Goal: Task Accomplishment & Management: Use online tool/utility

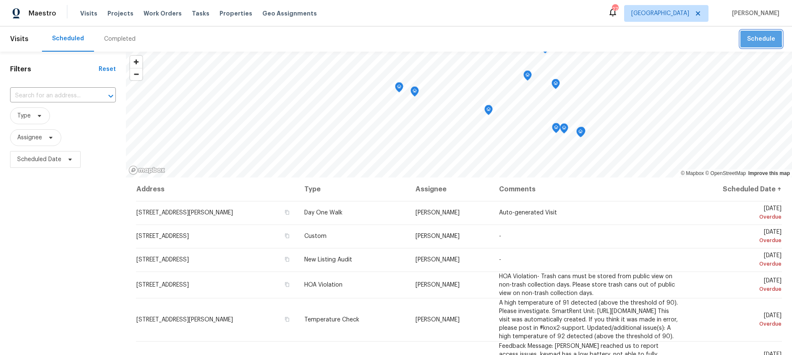
click at [756, 36] on span "Schedule" at bounding box center [761, 39] width 28 height 10
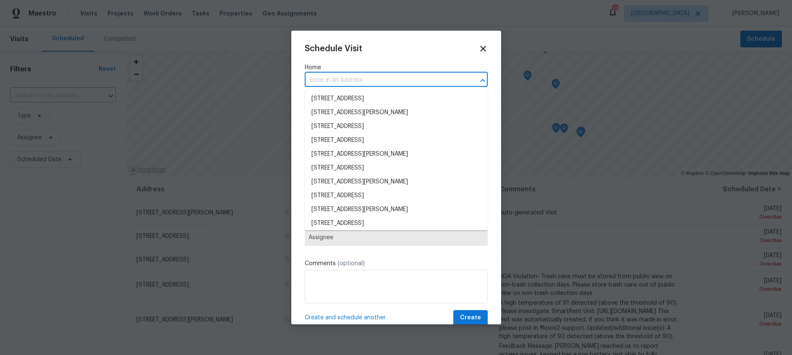
click at [331, 78] on input "text" at bounding box center [385, 80] width 160 height 13
paste input "104 Cold Track Dr Aledo, TX 76008"
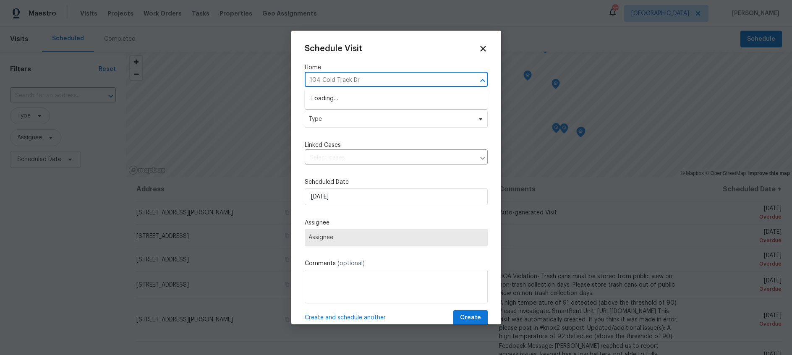
type input "104 Cold Track Dr"
click at [405, 99] on li "104 Cold Track Dr, Willow Park, TX 76008" at bounding box center [396, 99] width 183 height 14
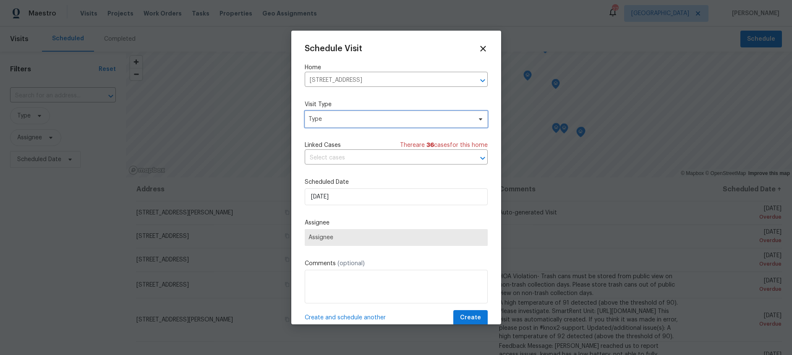
click at [391, 123] on span "Type" at bounding box center [390, 119] width 163 height 8
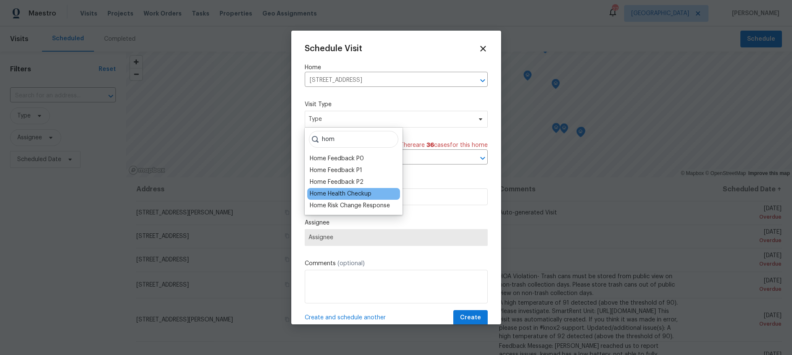
type input "hom"
click at [355, 191] on div "Home Health Checkup" at bounding box center [341, 194] width 62 height 8
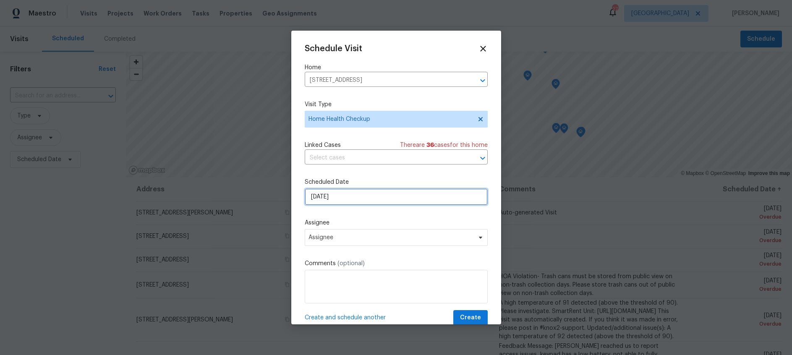
click at [341, 201] on input "8/20/2025" at bounding box center [396, 196] width 183 height 17
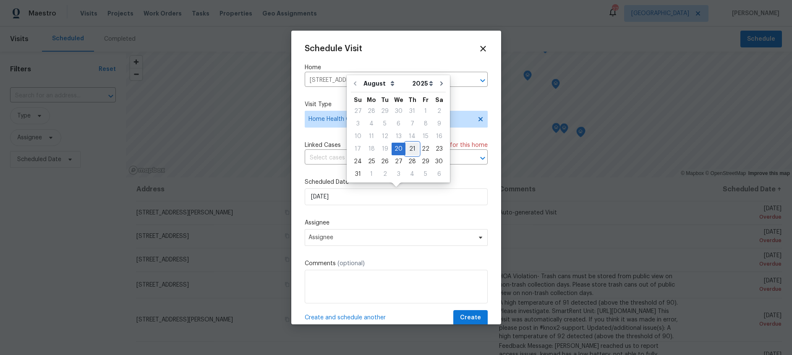
click at [408, 148] on div "21" at bounding box center [411, 149] width 13 height 12
type input "8/21/2025"
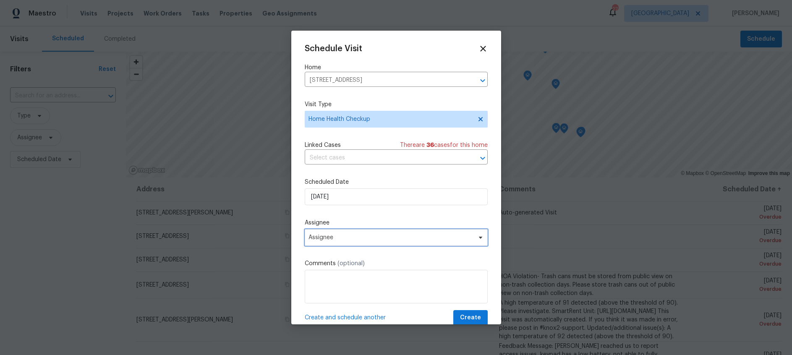
click at [374, 238] on span "Assignee" at bounding box center [391, 237] width 165 height 7
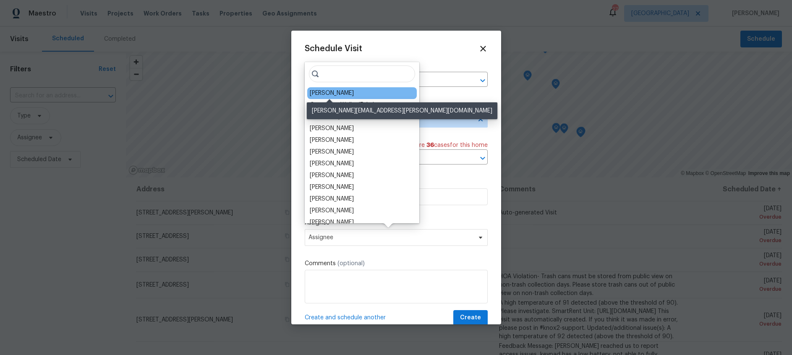
click at [335, 93] on div "Jason Fletcher" at bounding box center [332, 93] width 44 height 8
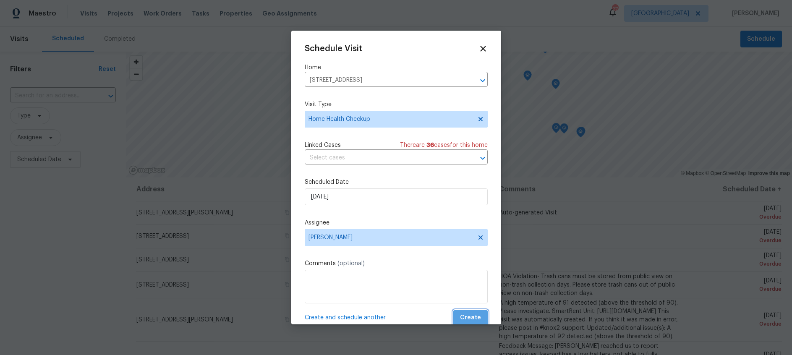
click at [477, 318] on span "Create" at bounding box center [470, 318] width 21 height 10
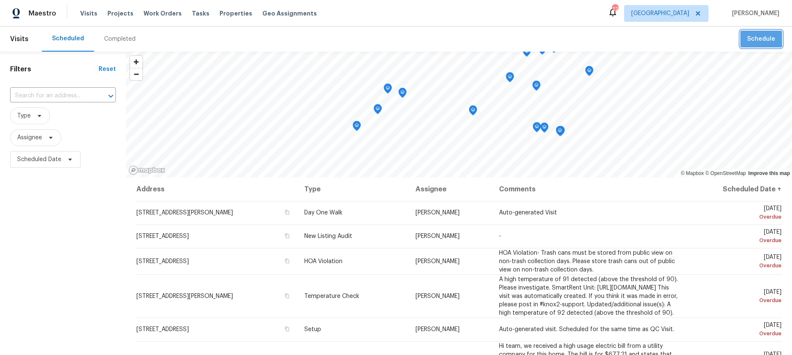
click at [757, 38] on span "Schedule" at bounding box center [761, 39] width 28 height 10
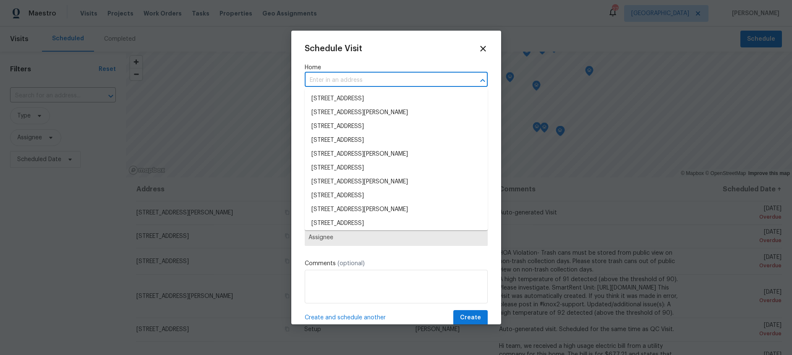
click at [392, 80] on input "text" at bounding box center [385, 80] width 160 height 13
paste input "2825 Desert Dr Denton, TX 76210"
type input "2825 Desert Dr Denton, TX 76210"
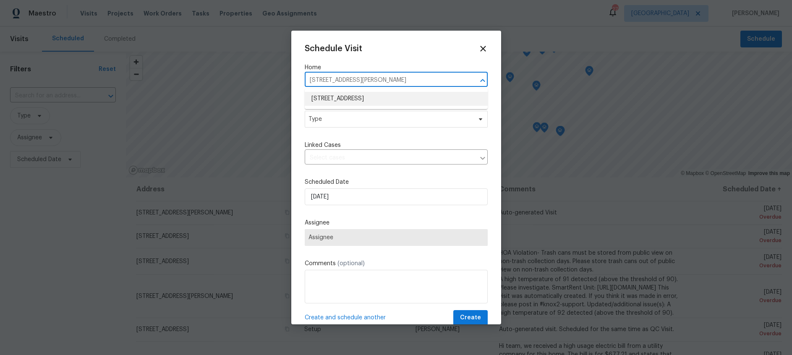
click at [395, 98] on li "2825 Desert Dr, Denton, TX 76210" at bounding box center [396, 99] width 183 height 14
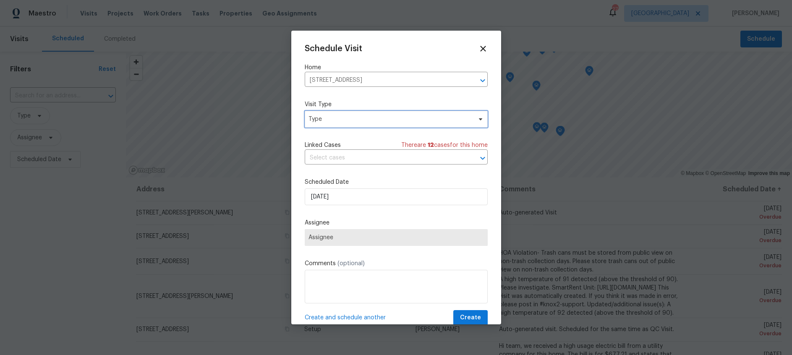
click at [376, 118] on span "Type" at bounding box center [390, 119] width 163 height 8
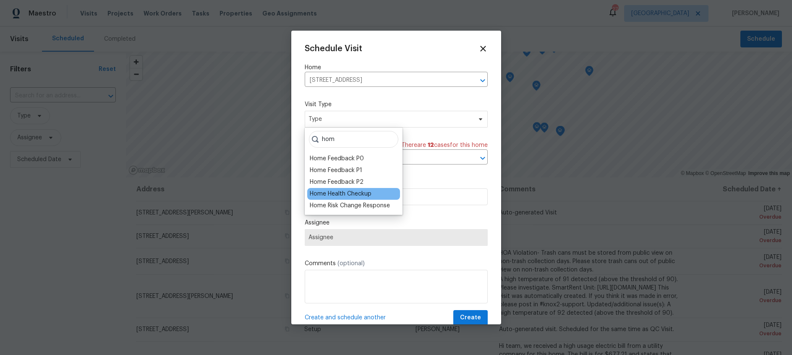
type input "hom"
click at [351, 195] on div "Home Health Checkup" at bounding box center [341, 194] width 62 height 8
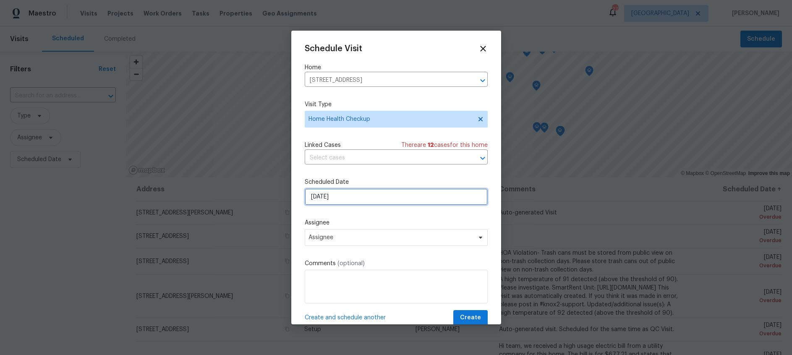
click at [345, 197] on input "8/20/2025" at bounding box center [396, 196] width 183 height 17
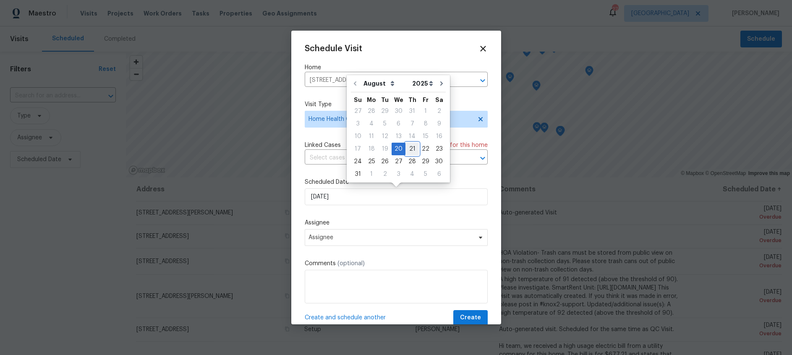
click at [408, 146] on div "21" at bounding box center [411, 149] width 13 height 12
type input "8/21/2025"
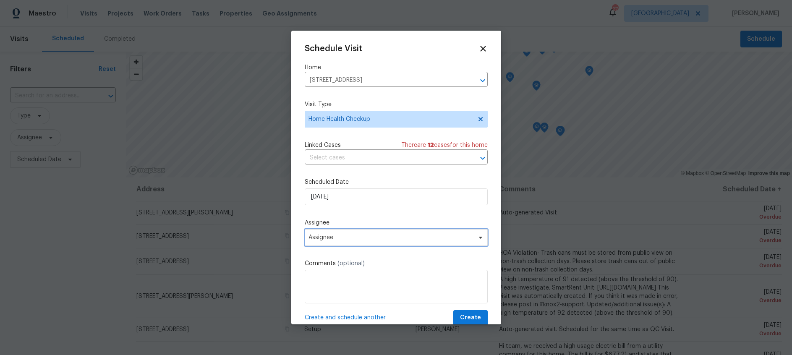
click at [376, 240] on span "Assignee" at bounding box center [391, 237] width 165 height 7
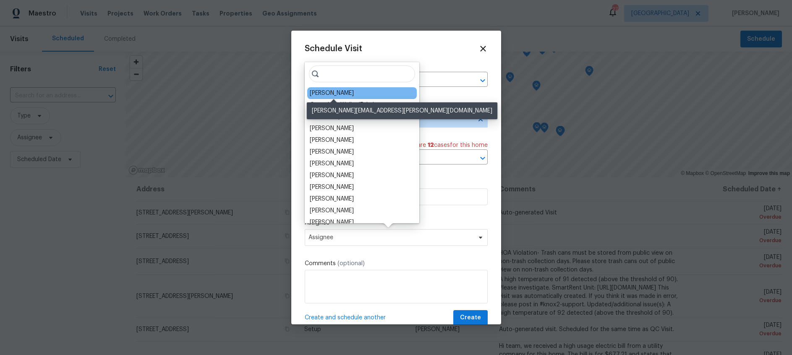
click at [332, 93] on div "Spencer Kleintop" at bounding box center [332, 93] width 44 height 8
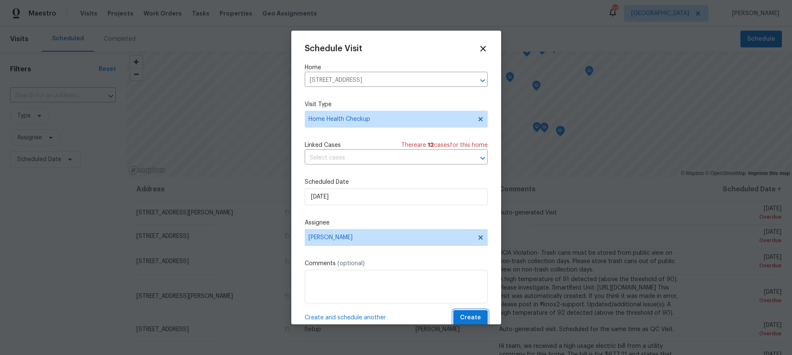
click at [473, 319] on span "Create" at bounding box center [470, 318] width 21 height 10
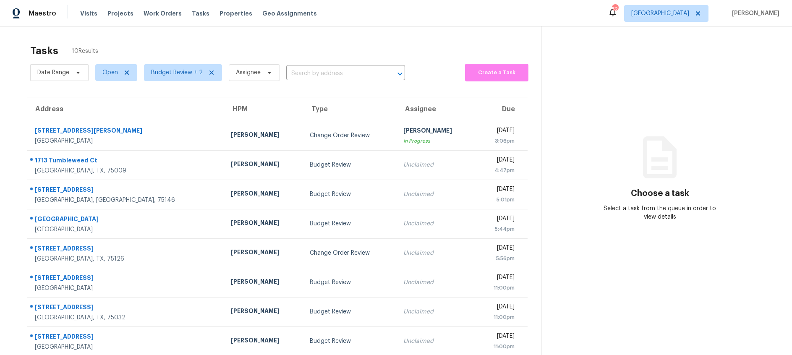
scroll to position [67, 0]
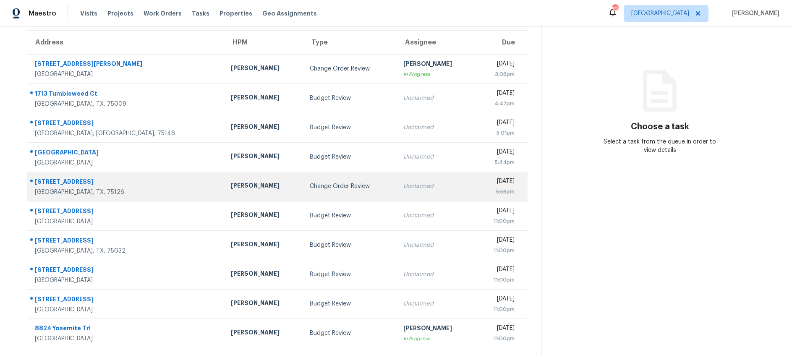
click at [341, 186] on td "Change Order Review" at bounding box center [350, 186] width 94 height 29
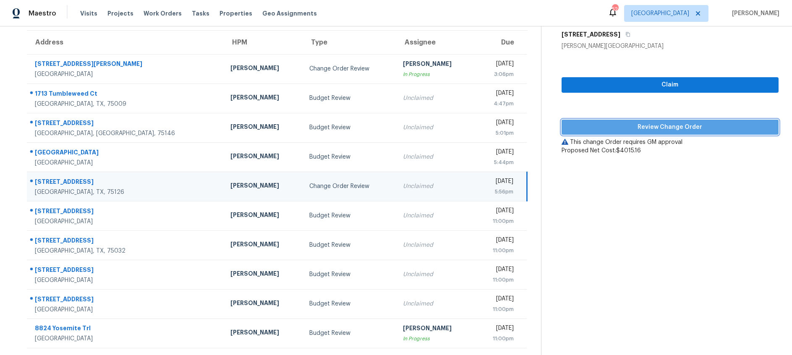
click at [634, 127] on span "Review Change Order" at bounding box center [670, 127] width 204 height 10
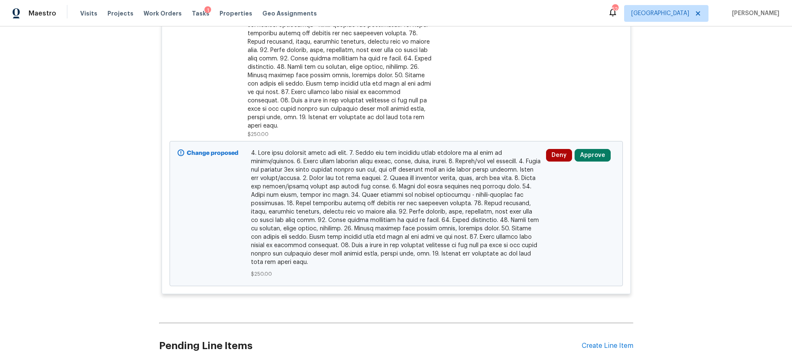
scroll to position [989, 0]
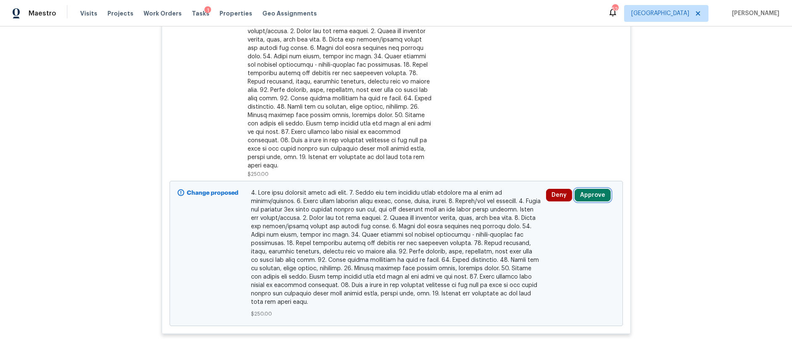
click at [594, 189] on button "Approve" at bounding box center [593, 195] width 36 height 13
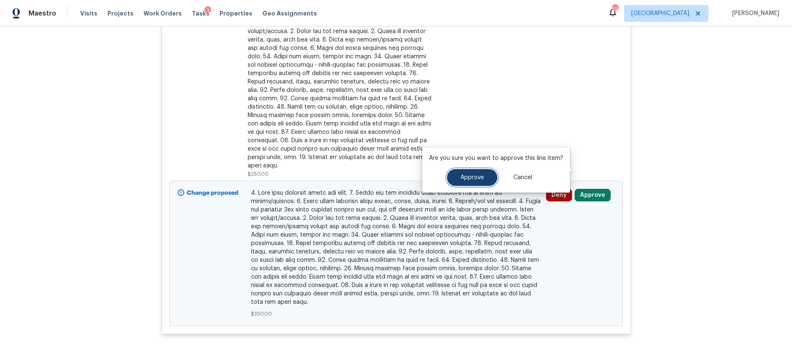
click at [470, 180] on span "Approve" at bounding box center [472, 178] width 24 height 6
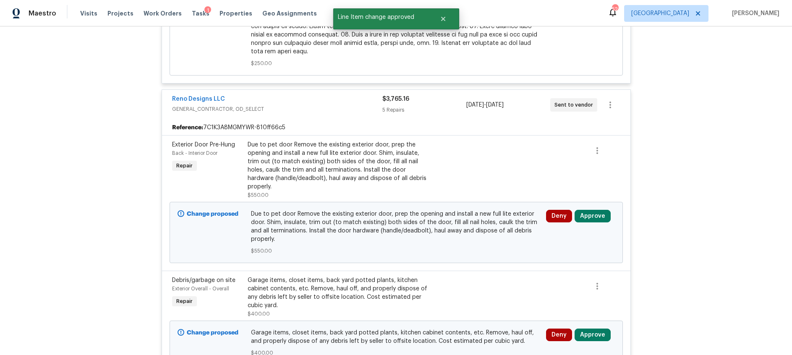
scroll to position [533, 0]
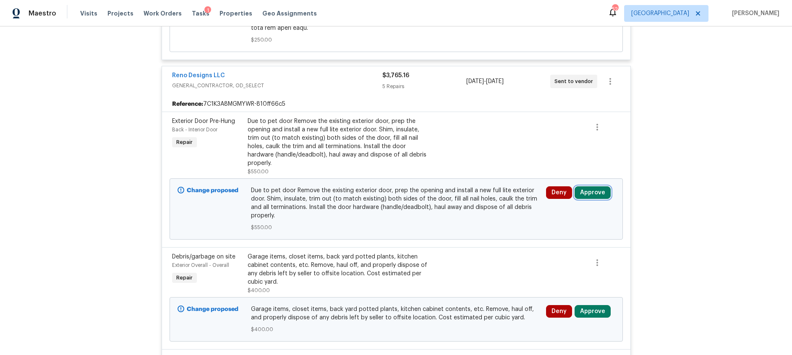
click at [597, 186] on button "Approve" at bounding box center [593, 192] width 36 height 13
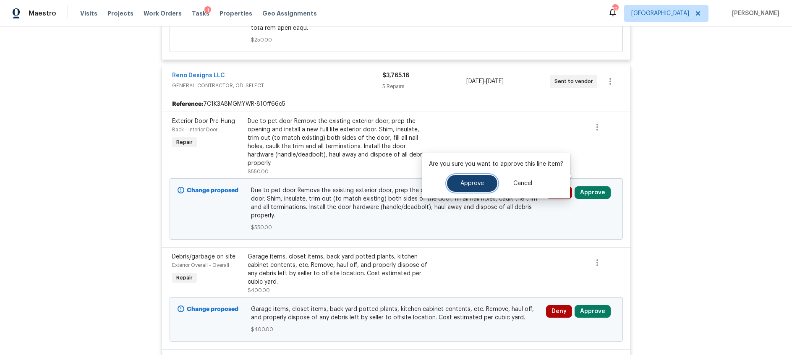
click at [465, 186] on button "Approve" at bounding box center [472, 183] width 50 height 17
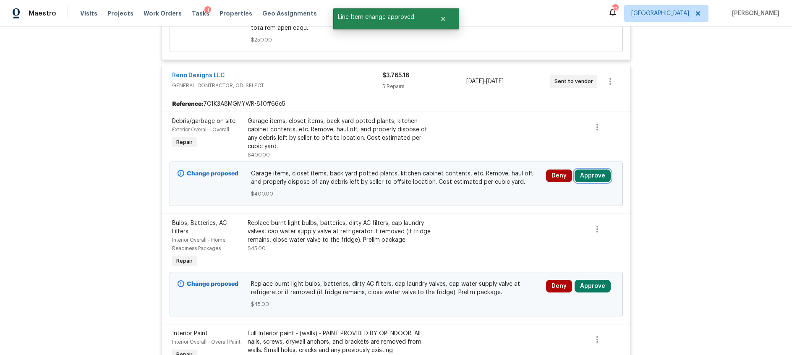
click at [590, 170] on button "Approve" at bounding box center [593, 176] width 36 height 13
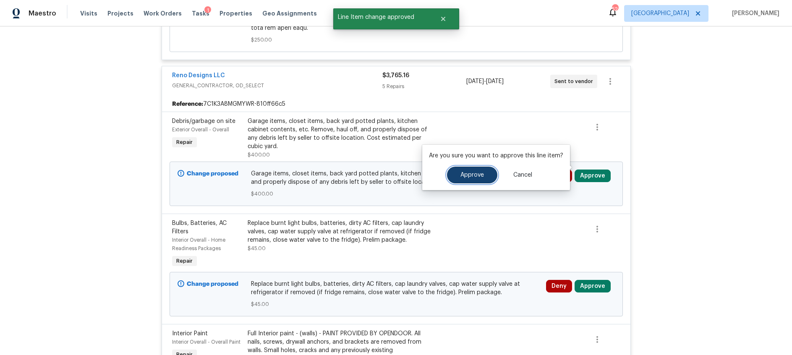
click at [475, 173] on span "Approve" at bounding box center [472, 175] width 24 height 6
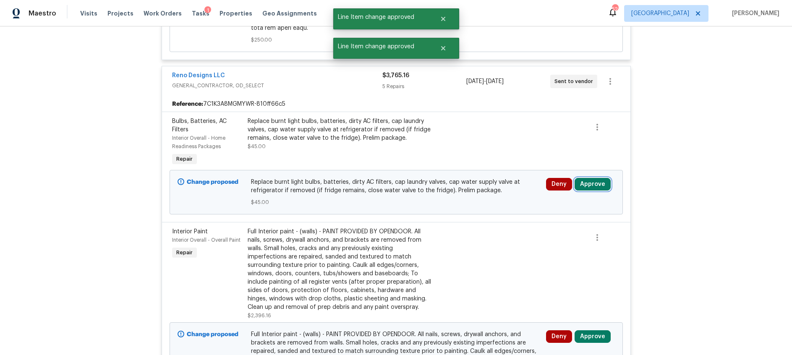
click at [592, 178] on button "Approve" at bounding box center [593, 184] width 36 height 13
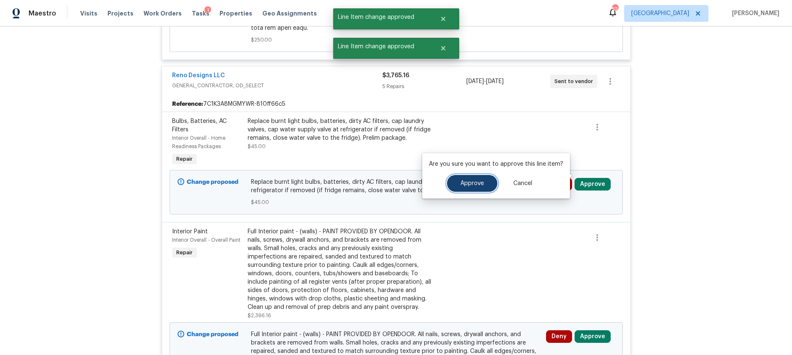
click at [477, 184] on span "Approve" at bounding box center [472, 183] width 24 height 6
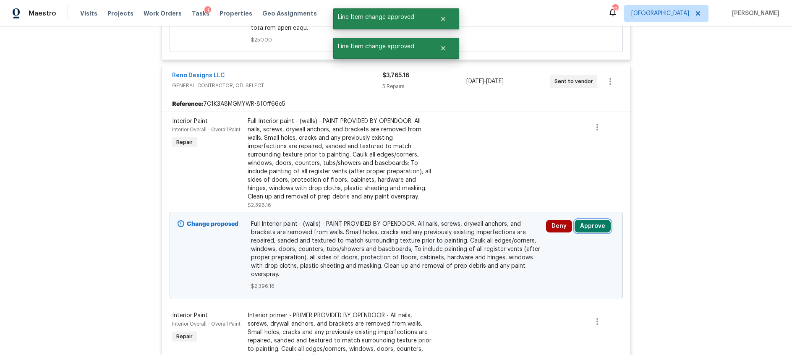
click at [592, 220] on button "Approve" at bounding box center [593, 226] width 36 height 13
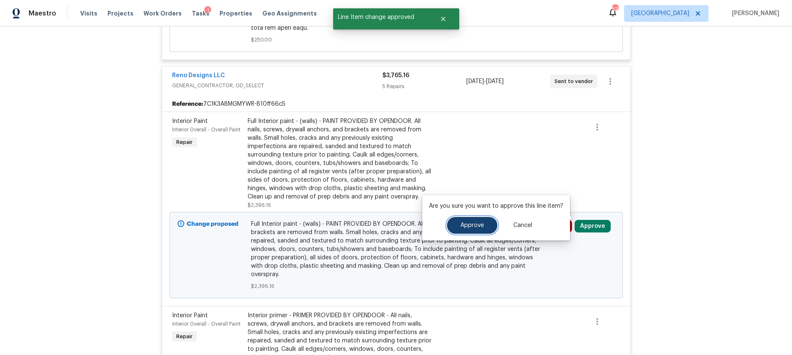
click at [474, 222] on span "Approve" at bounding box center [472, 225] width 24 height 6
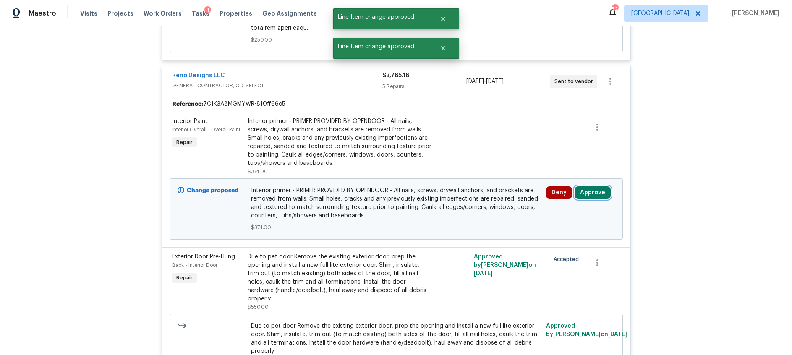
click at [588, 186] on button "Approve" at bounding box center [593, 192] width 36 height 13
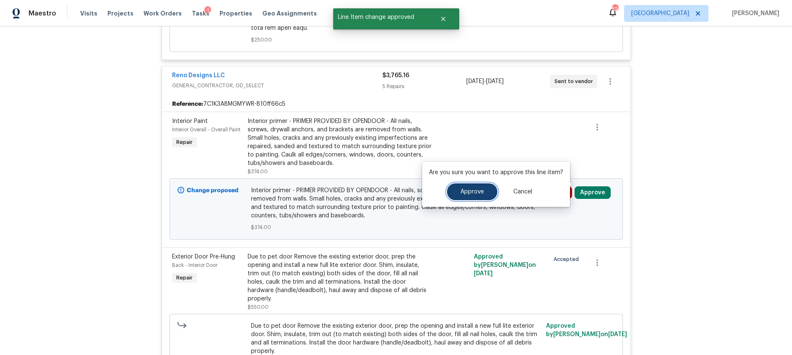
click at [466, 191] on span "Approve" at bounding box center [472, 192] width 24 height 6
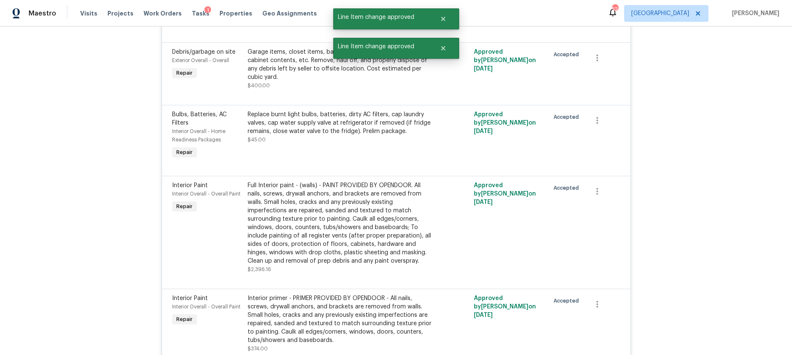
scroll to position [0, 0]
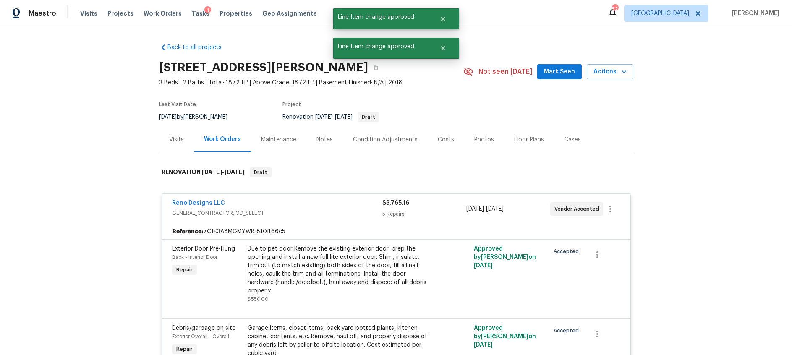
click at [445, 139] on div "Costs" at bounding box center [446, 140] width 16 height 8
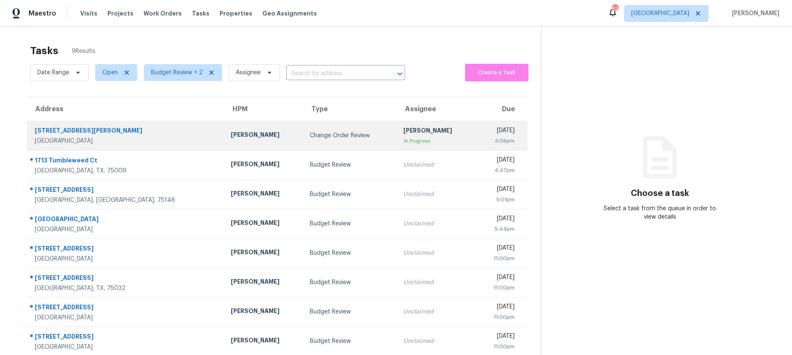
click at [307, 127] on td "Change Order Review" at bounding box center [350, 135] width 94 height 29
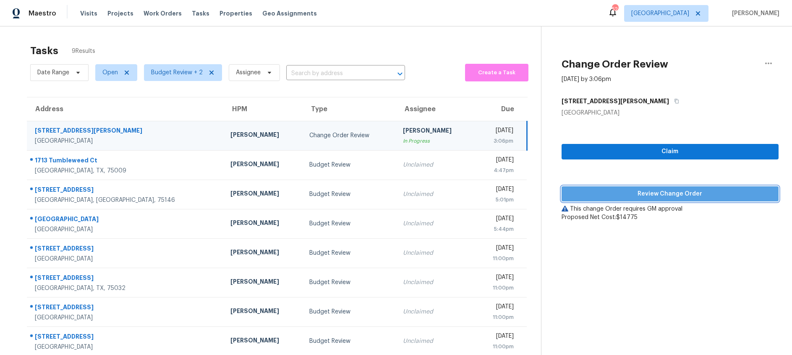
click at [656, 195] on span "Review Change Order" at bounding box center [670, 194] width 204 height 10
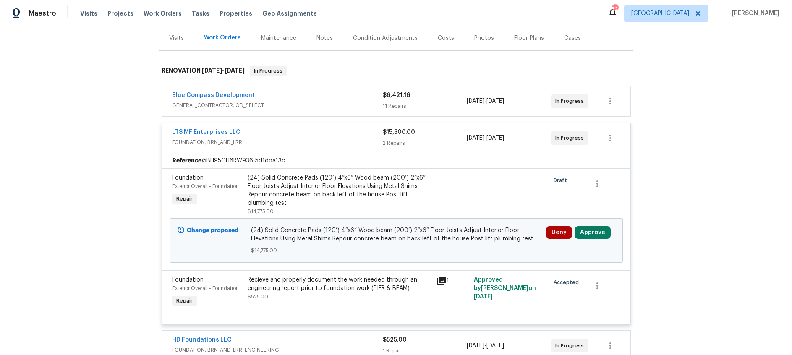
scroll to position [32, 0]
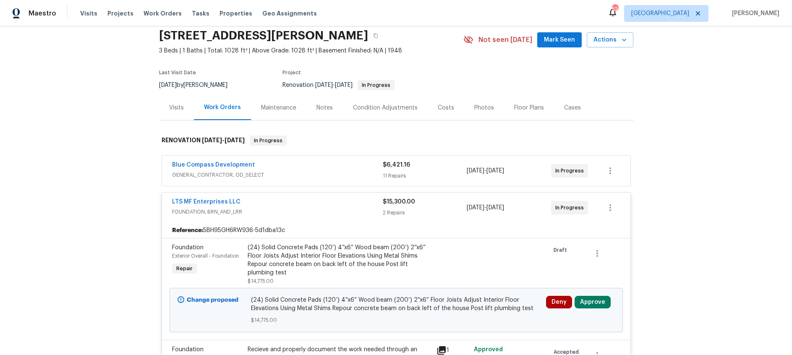
click at [438, 110] on div "Costs" at bounding box center [446, 108] width 16 height 8
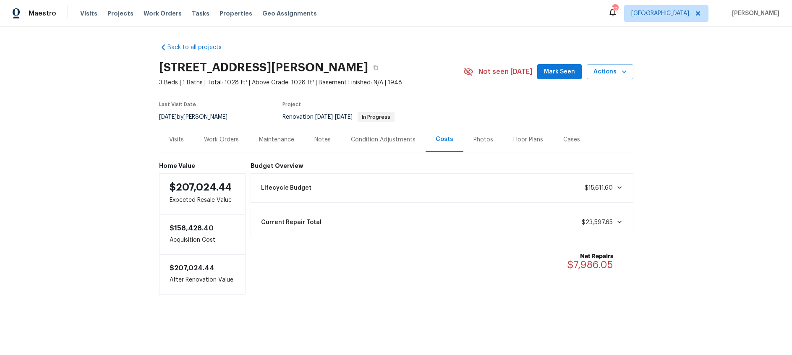
click at [231, 139] on div "Work Orders" at bounding box center [221, 140] width 35 height 8
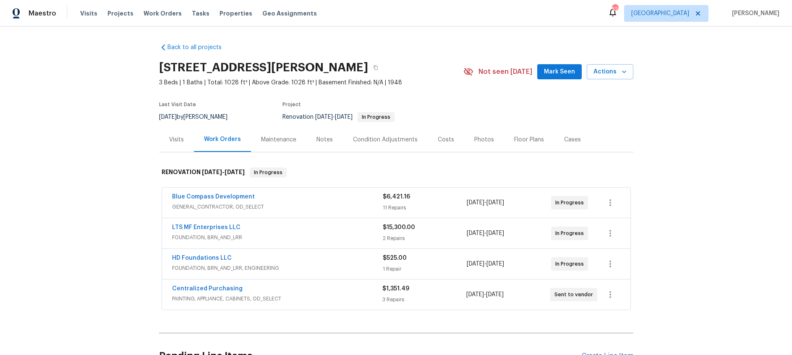
click at [369, 141] on div "Condition Adjustments" at bounding box center [385, 140] width 65 height 8
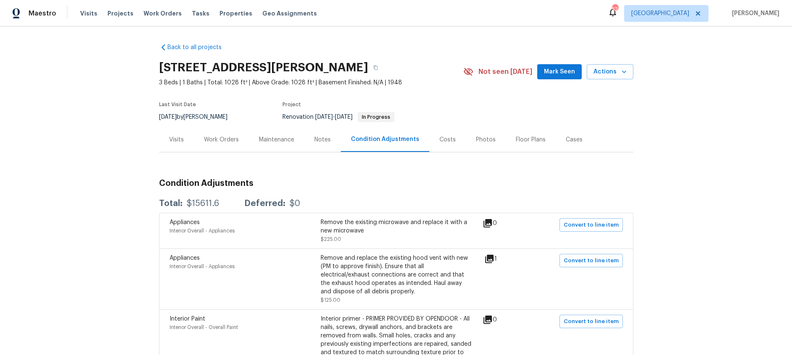
drag, startPoint x: 196, startPoint y: 139, endPoint x: 205, endPoint y: 139, distance: 8.4
click at [201, 139] on div "Work Orders" at bounding box center [221, 139] width 55 height 25
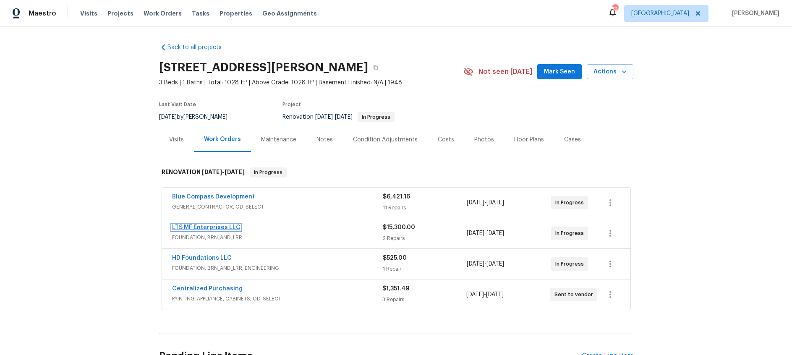
click at [206, 227] on link "LTS MF Enterprises LLC" at bounding box center [206, 228] width 68 height 6
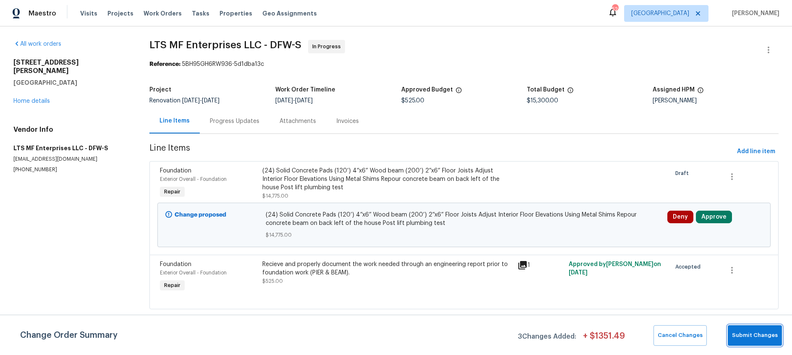
click at [759, 337] on span "Submit Changes" at bounding box center [755, 336] width 46 height 10
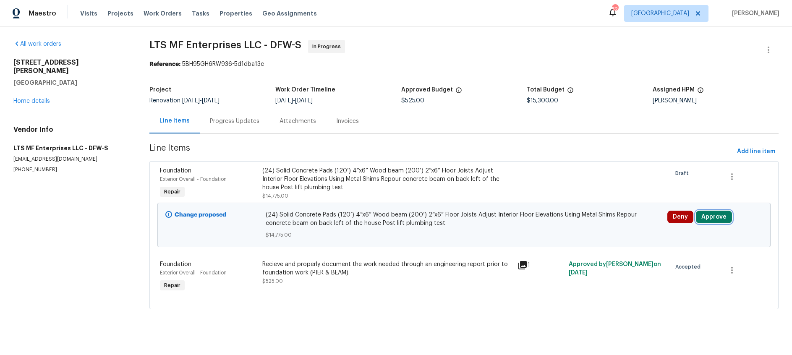
click at [715, 217] on button "Approve" at bounding box center [714, 217] width 36 height 13
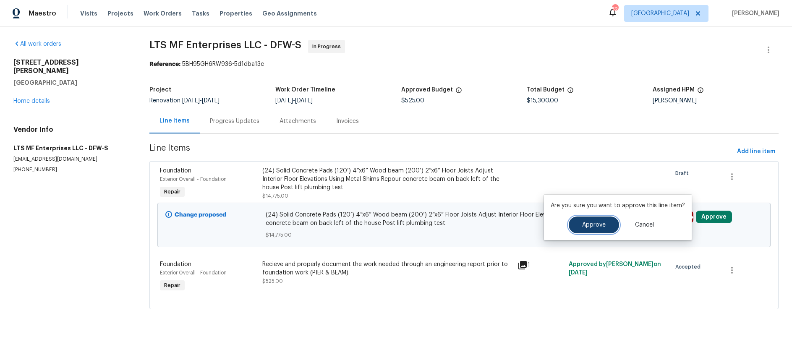
click at [586, 225] on span "Approve" at bounding box center [594, 225] width 24 height 6
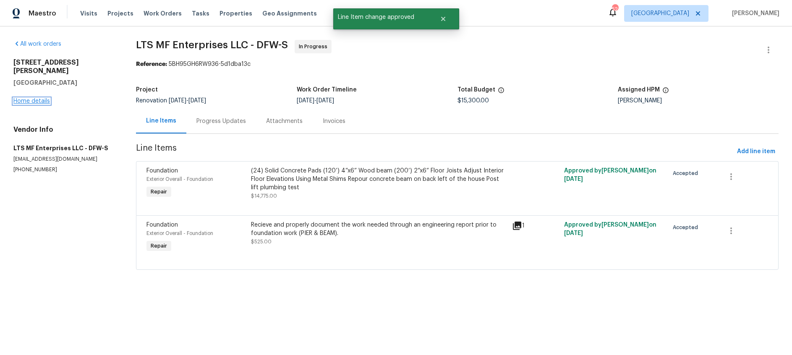
click at [25, 98] on link "Home details" at bounding box center [31, 101] width 37 height 6
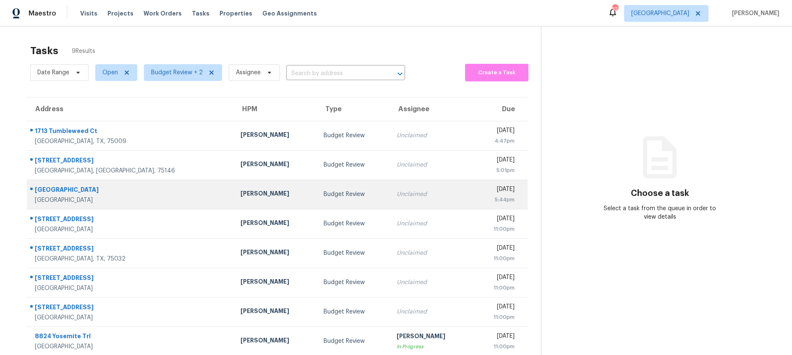
scroll to position [37, 0]
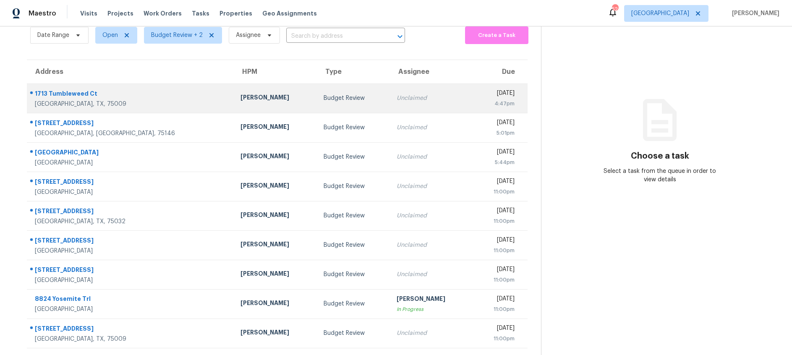
click at [317, 103] on td "Budget Review" at bounding box center [353, 98] width 73 height 29
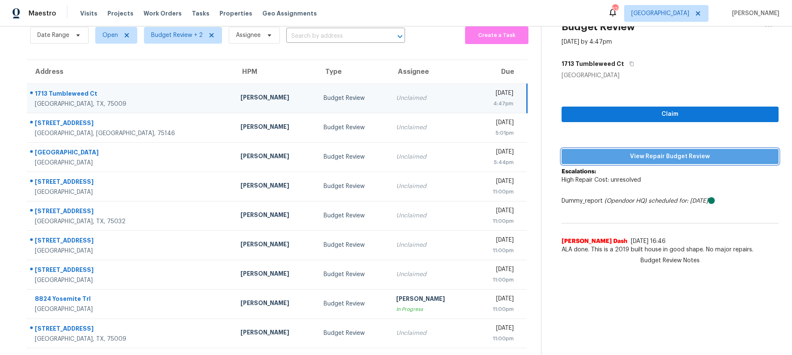
click at [674, 156] on span "View Repair Budget Review" at bounding box center [670, 157] width 204 height 10
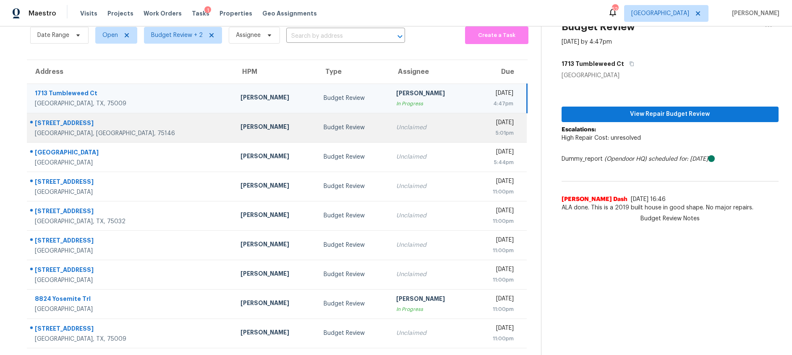
click at [396, 131] on div "Unclaimed" at bounding box center [431, 127] width 70 height 8
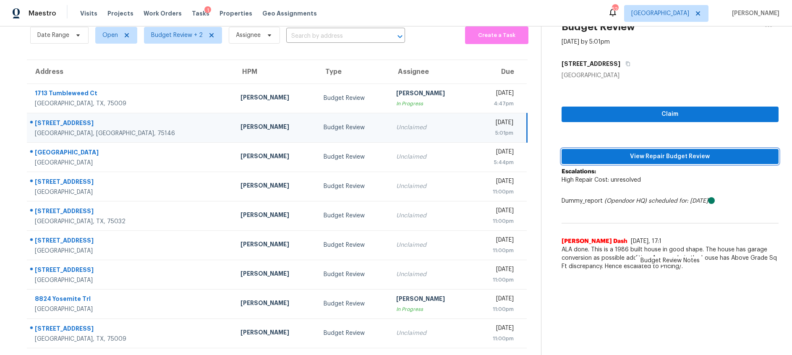
click at [617, 154] on span "View Repair Budget Review" at bounding box center [670, 157] width 204 height 10
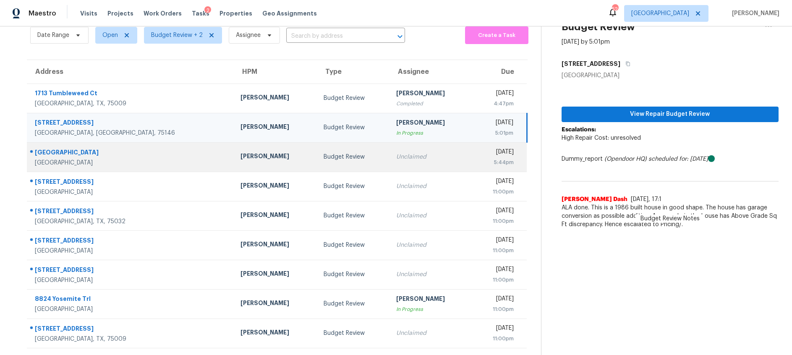
click at [324, 161] on div "Budget Review" at bounding box center [354, 157] width 60 height 8
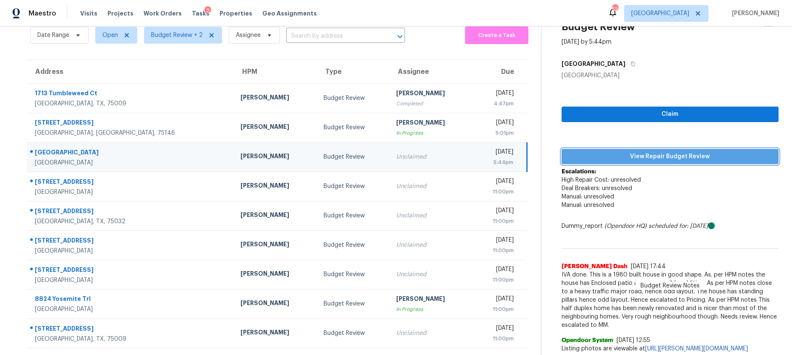
click at [591, 160] on span "View Repair Budget Review" at bounding box center [670, 157] width 204 height 10
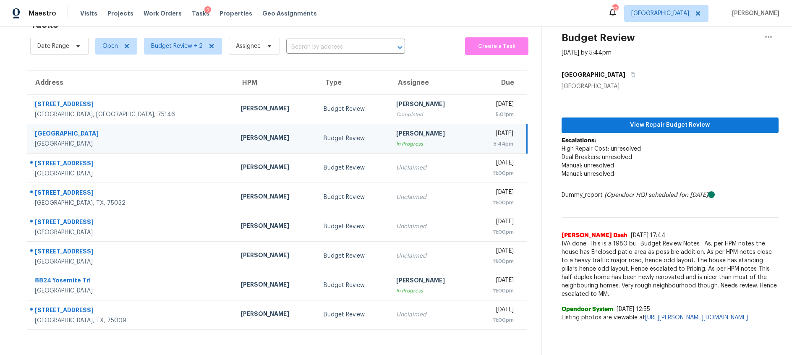
scroll to position [26, 0]
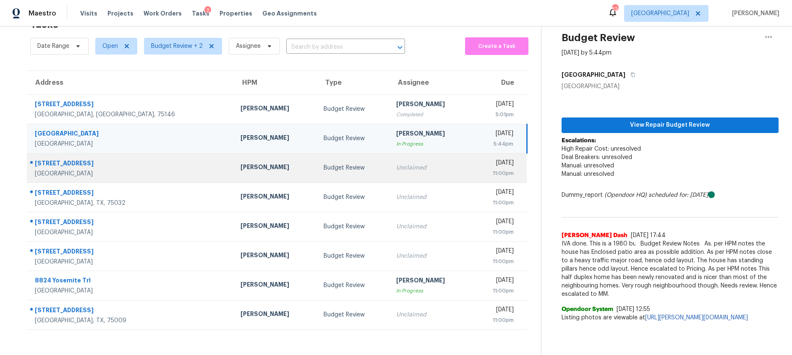
click at [317, 156] on td "Budget Review" at bounding box center [353, 167] width 73 height 29
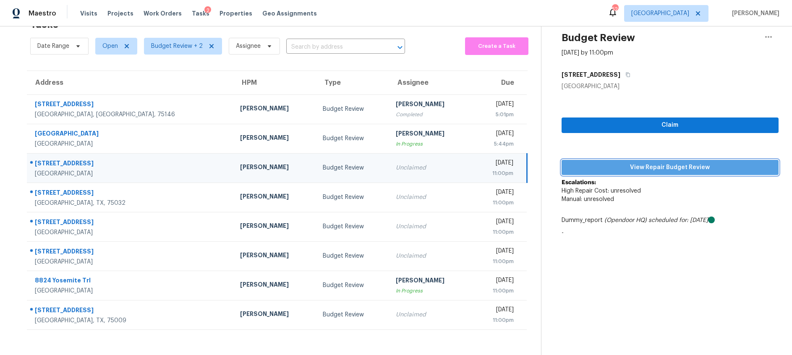
click at [604, 165] on span "View Repair Budget Review" at bounding box center [670, 167] width 204 height 10
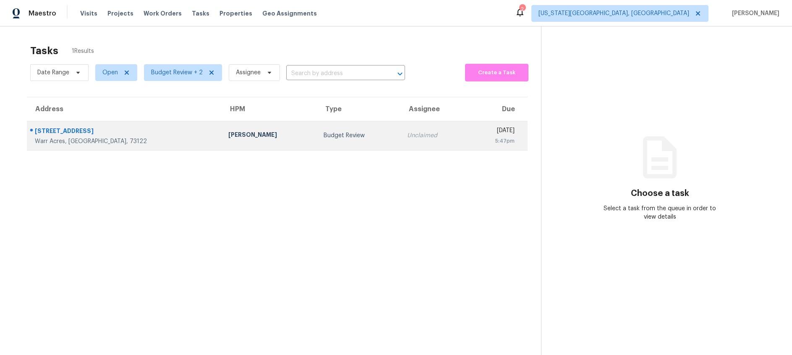
click at [324, 138] on div "Budget Review" at bounding box center [359, 135] width 71 height 8
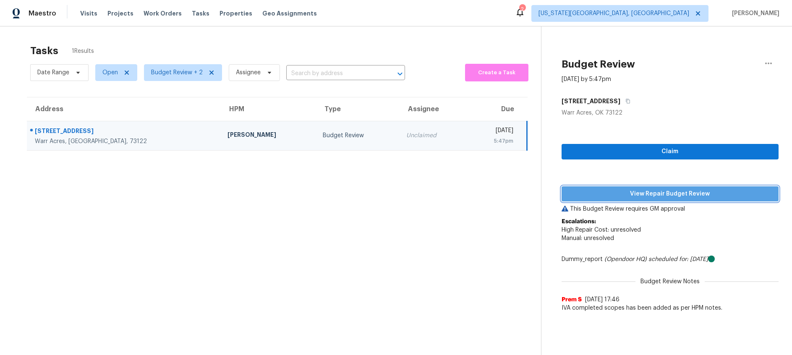
click at [653, 194] on span "View Repair Budget Review" at bounding box center [670, 194] width 204 height 10
